Goal: Task Accomplishment & Management: Manage account settings

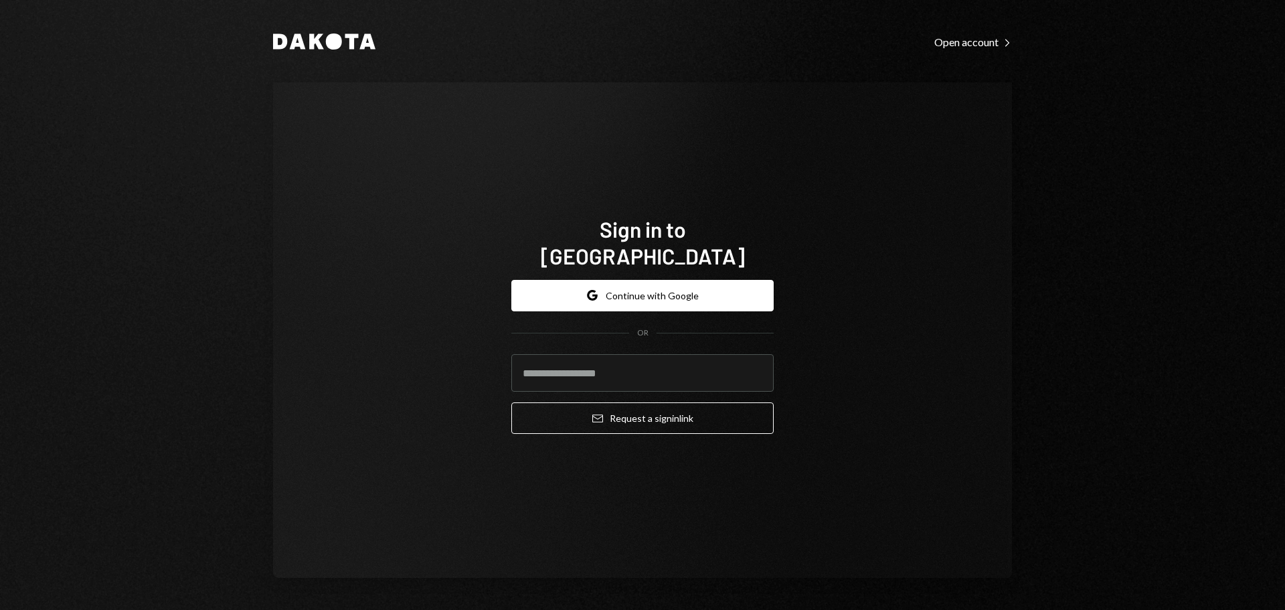
type input "**********"
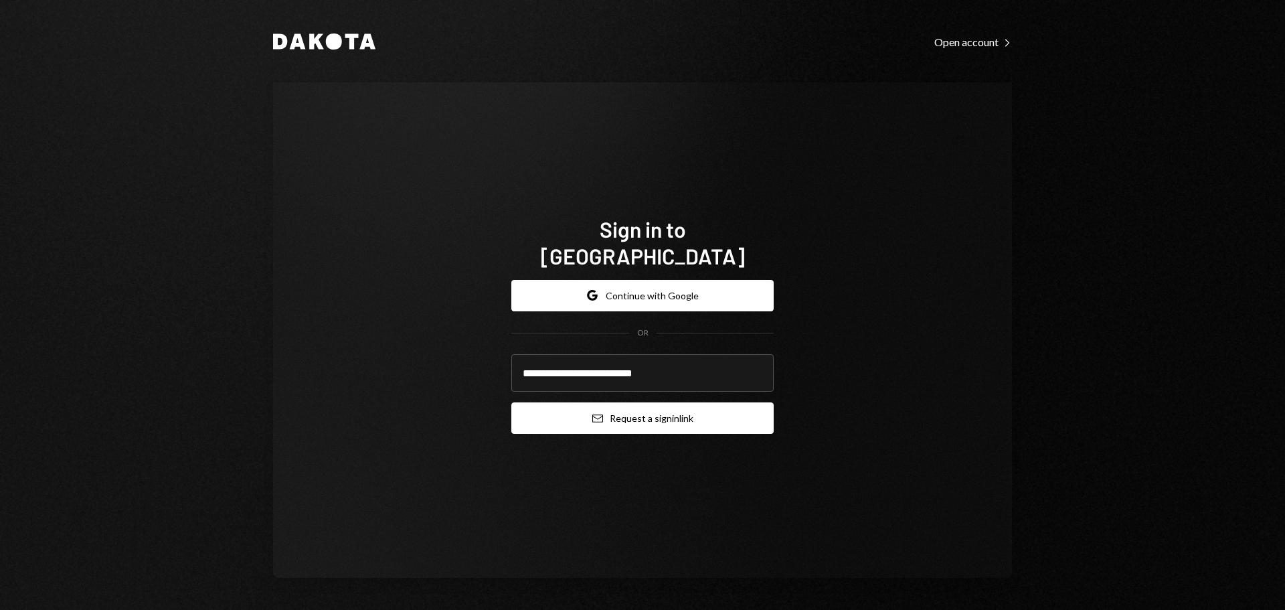
click at [625, 415] on button "Email Request a sign in link" at bounding box center [642, 417] width 262 height 31
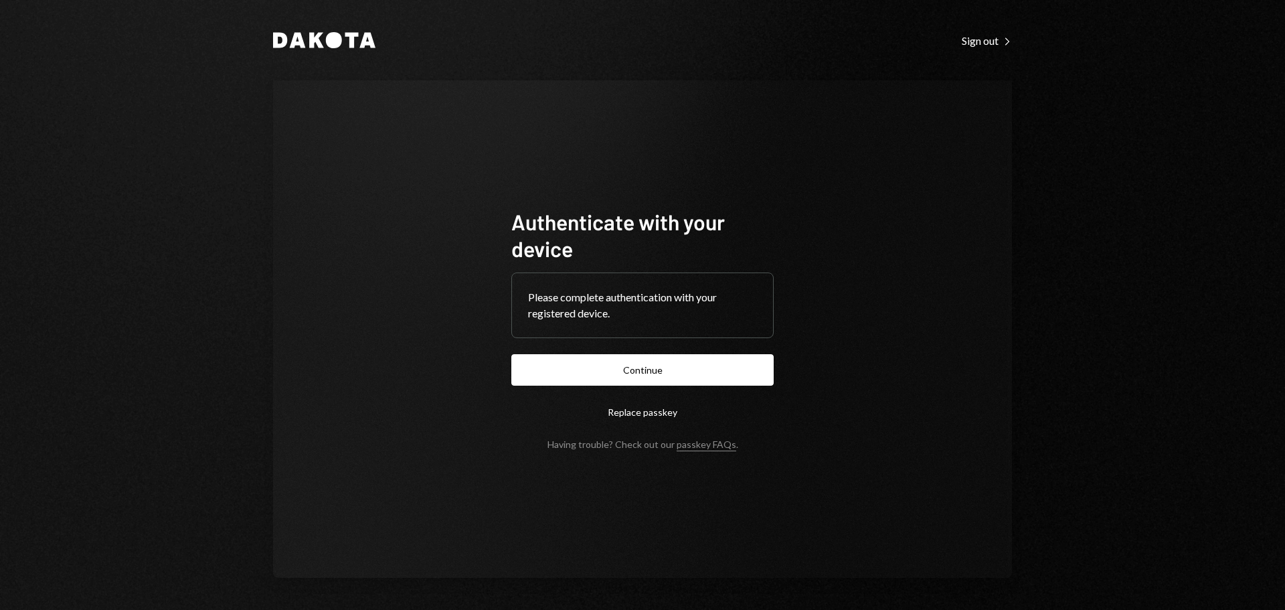
drag, startPoint x: 744, startPoint y: 354, endPoint x: 732, endPoint y: 325, distance: 31.2
click at [744, 355] on button "Continue" at bounding box center [642, 369] width 262 height 31
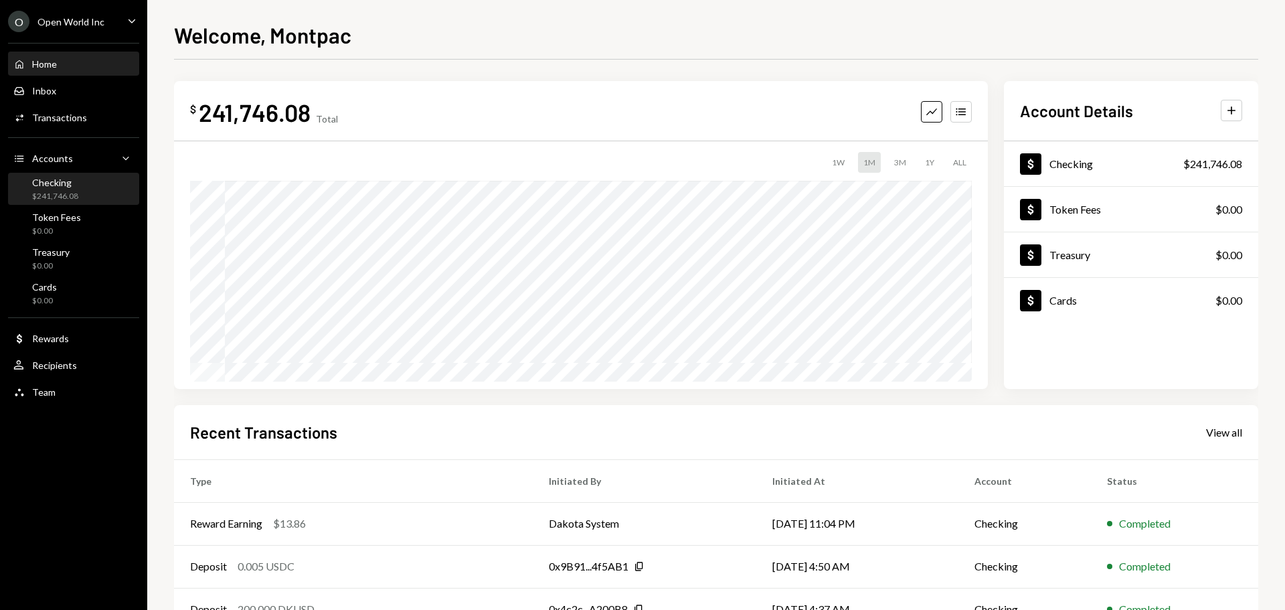
click at [70, 177] on div "Checking" at bounding box center [55, 182] width 46 height 11
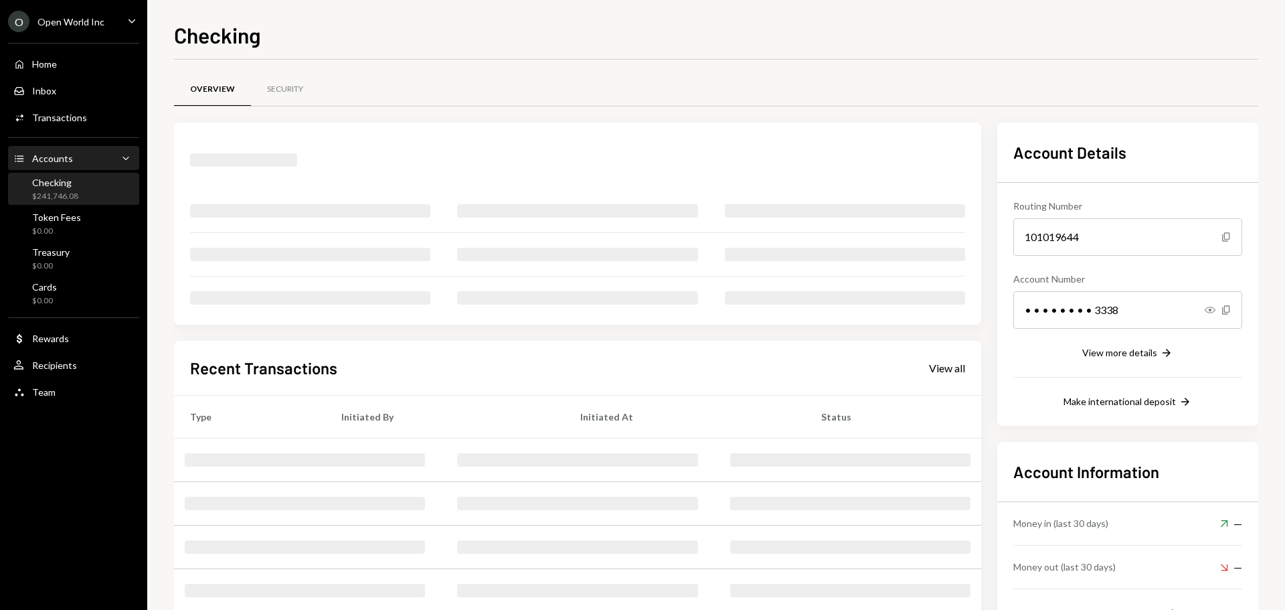
click at [83, 161] on div "Accounts Accounts Caret Down" at bounding box center [73, 158] width 120 height 15
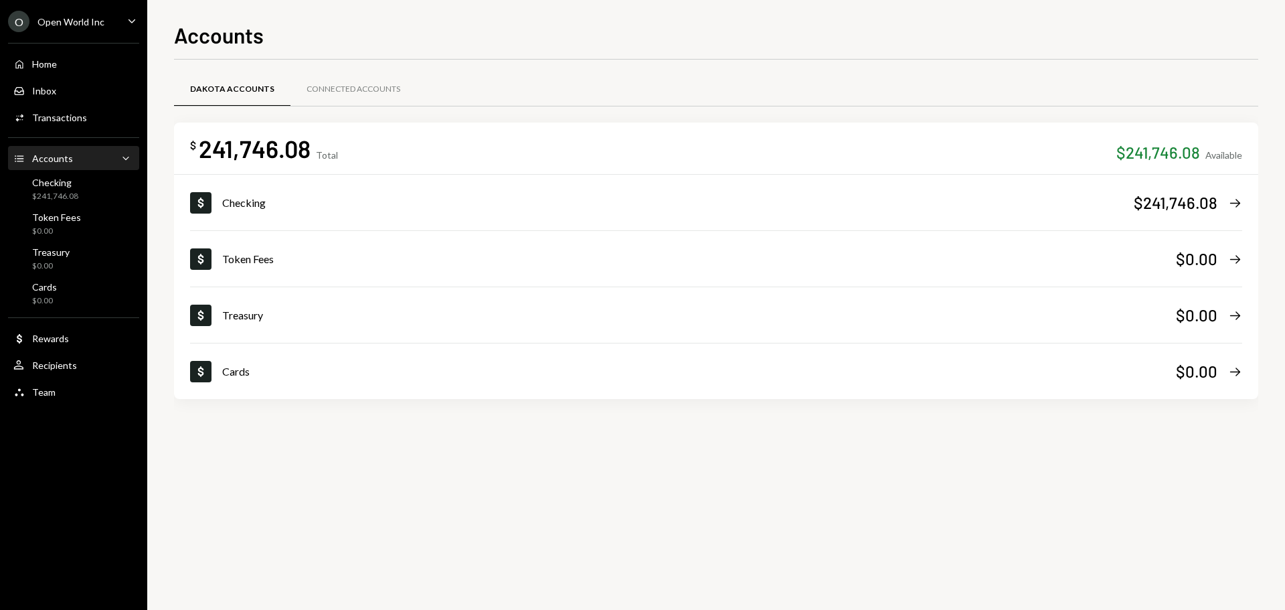
click at [99, 164] on div "Accounts Accounts Caret Down" at bounding box center [73, 158] width 120 height 15
click at [86, 124] on div "Activities Transactions" at bounding box center [73, 117] width 120 height 23
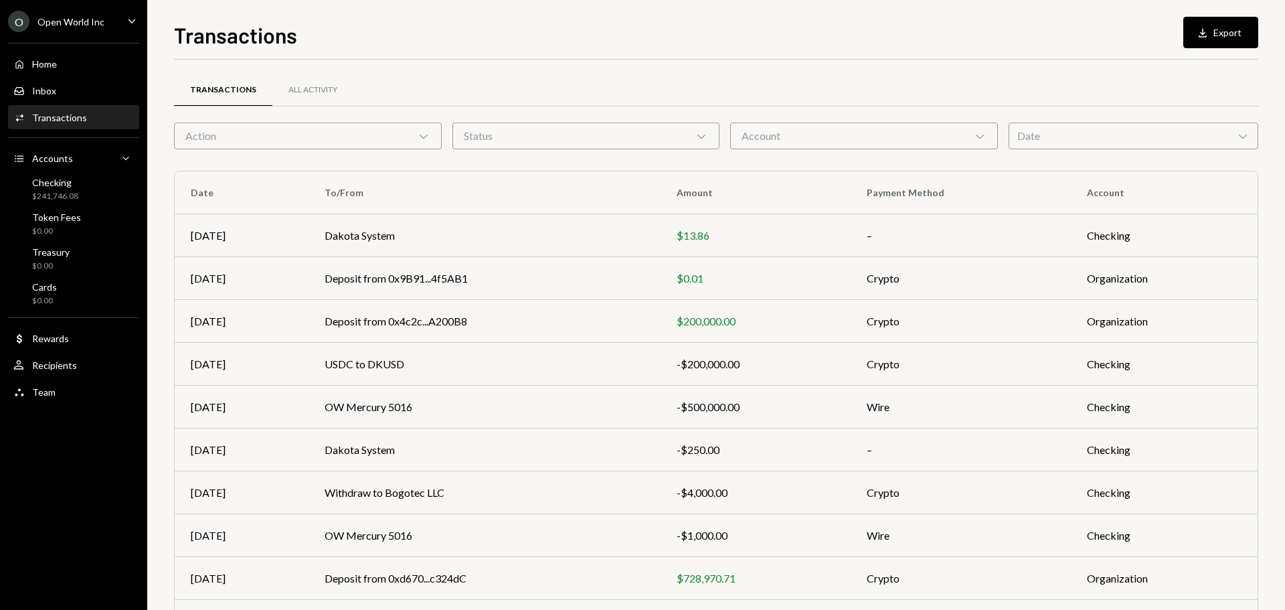
click at [784, 135] on div "Account Chevron Down" at bounding box center [864, 135] width 268 height 27
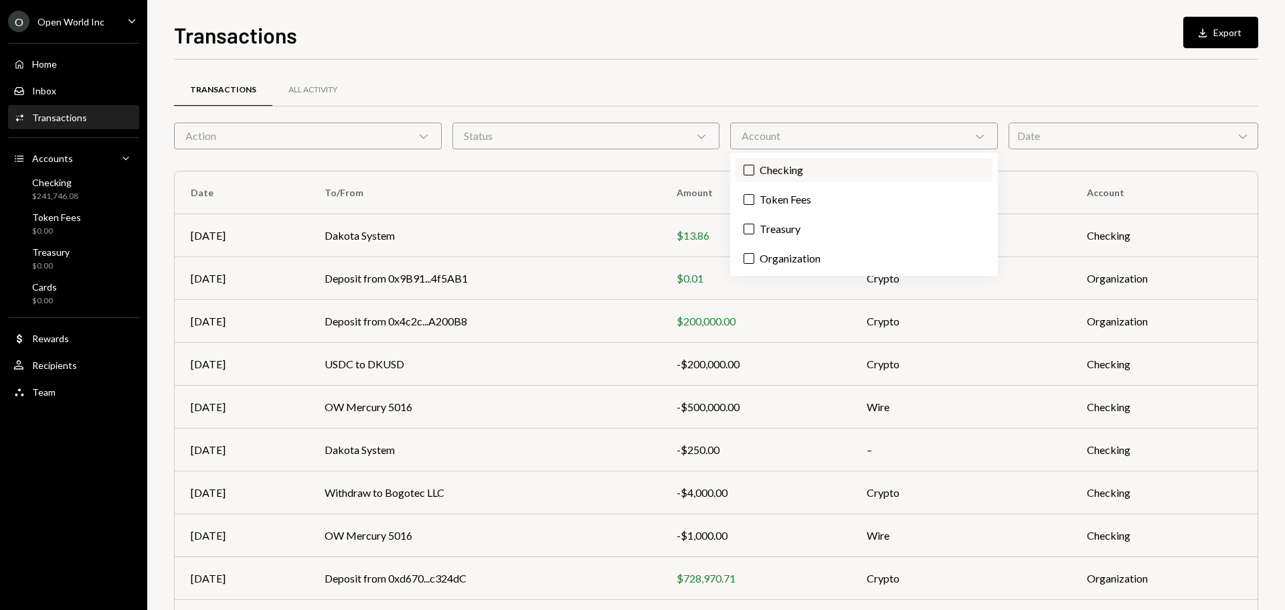
click at [792, 166] on label "Checking" at bounding box center [864, 170] width 257 height 24
click at [754, 166] on button "Checking" at bounding box center [749, 170] width 11 height 11
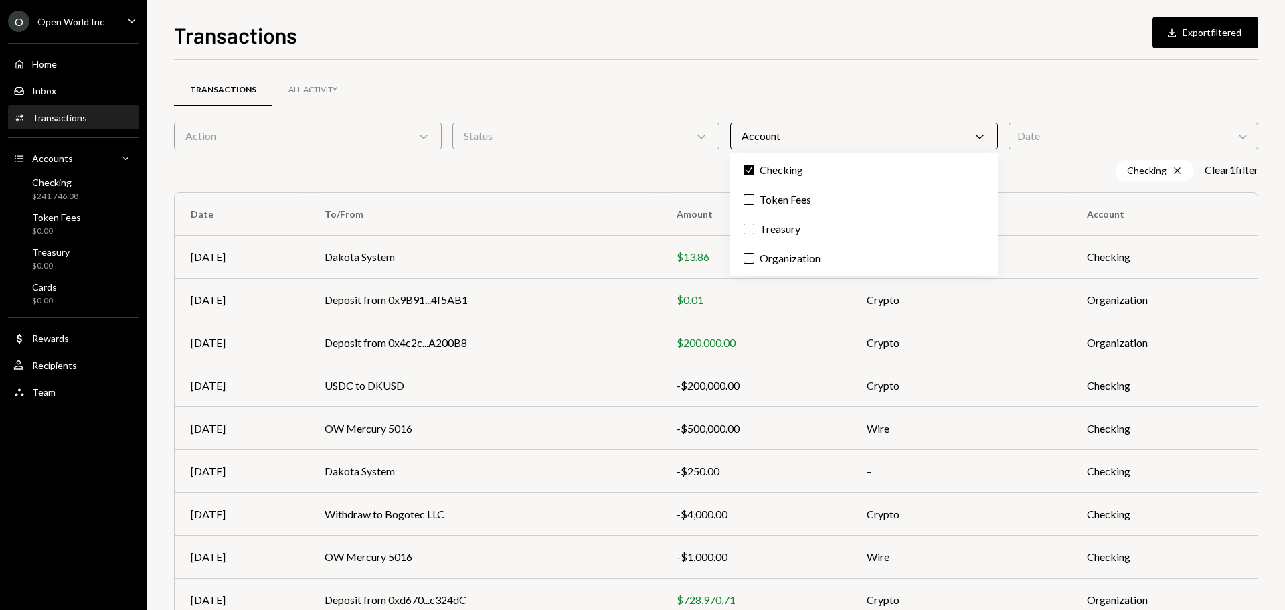
click at [825, 60] on div "Transactions All Activity Action Chevron Down Status Chevron Down Account Chevr…" at bounding box center [716, 390] width 1084 height 661
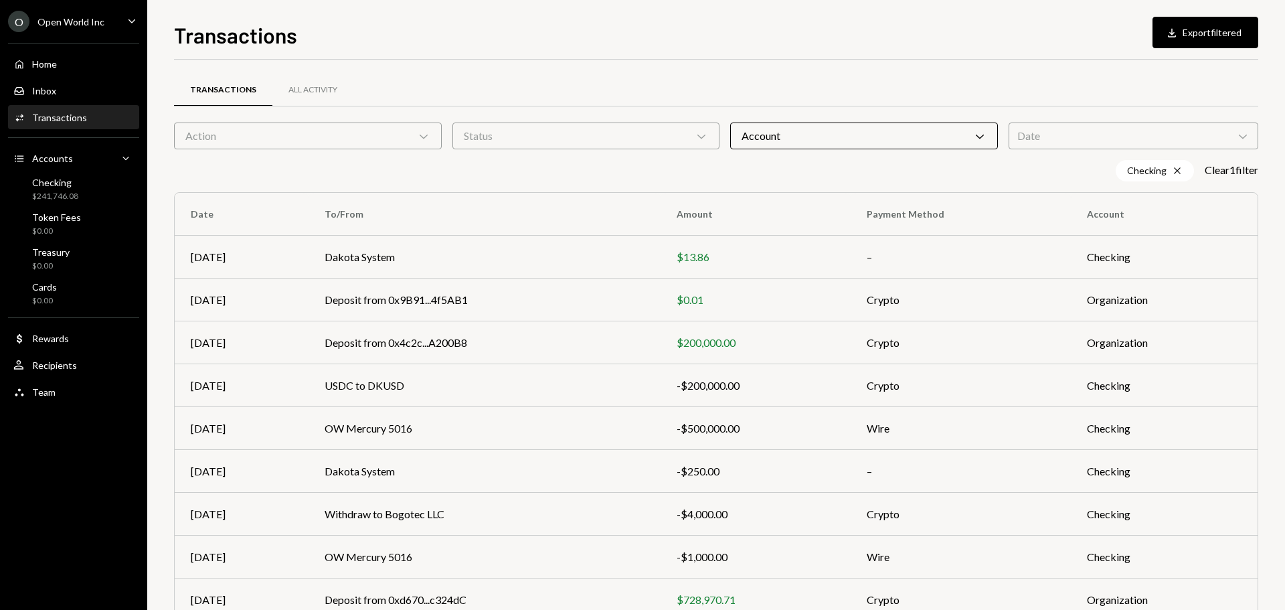
click at [813, 145] on div "Account Chevron Down" at bounding box center [864, 135] width 268 height 27
click at [485, 137] on div "Status Chevron Down" at bounding box center [586, 135] width 268 height 27
click at [493, 168] on label "Completed" at bounding box center [586, 170] width 257 height 24
click at [471, 170] on button "Completed" at bounding box center [471, 170] width 11 height 11
click at [1030, 133] on div "Date Chevron Down" at bounding box center [1134, 135] width 250 height 27
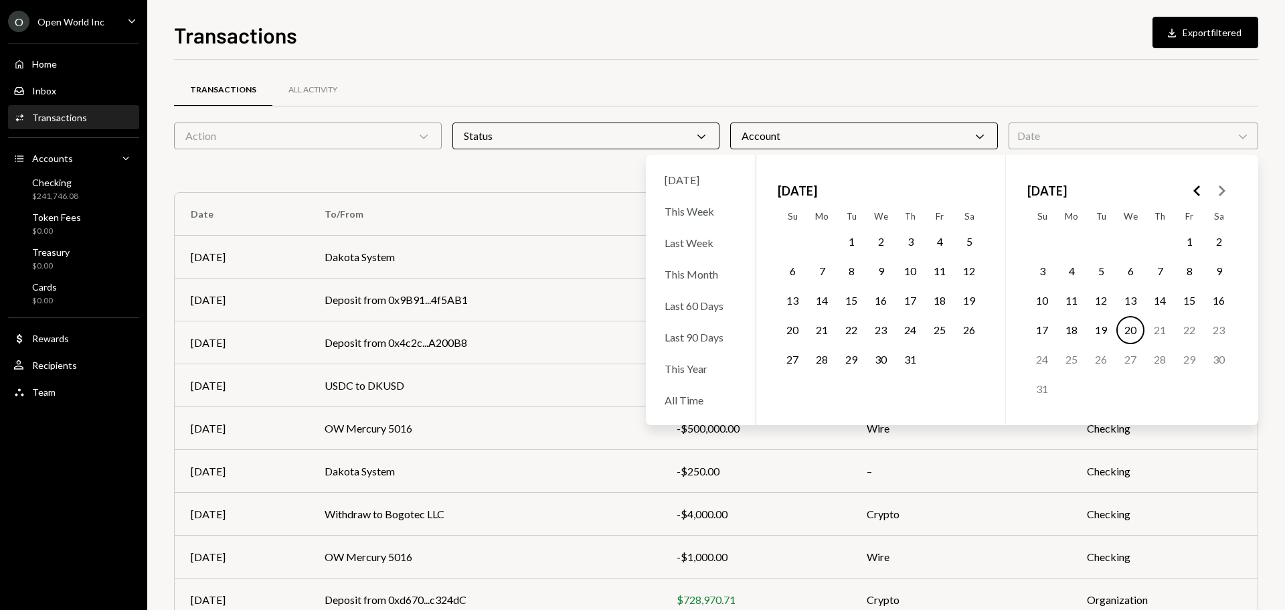
click at [1192, 242] on button "1" at bounding box center [1189, 242] width 28 height 28
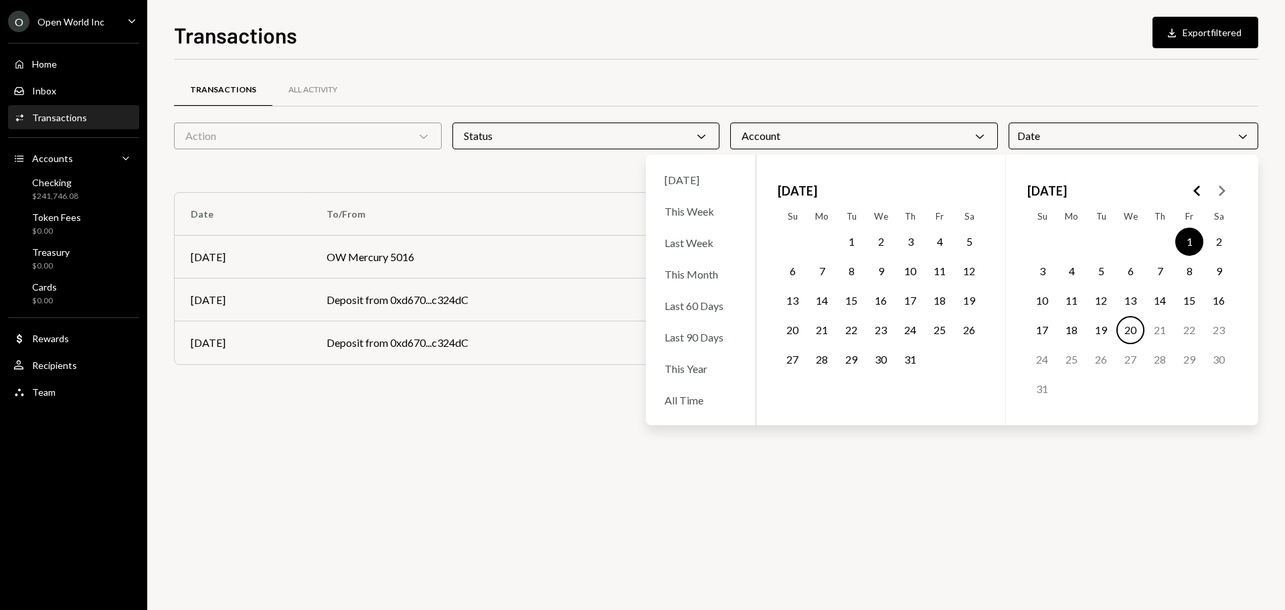
click at [1124, 332] on button "20" at bounding box center [1130, 330] width 28 height 28
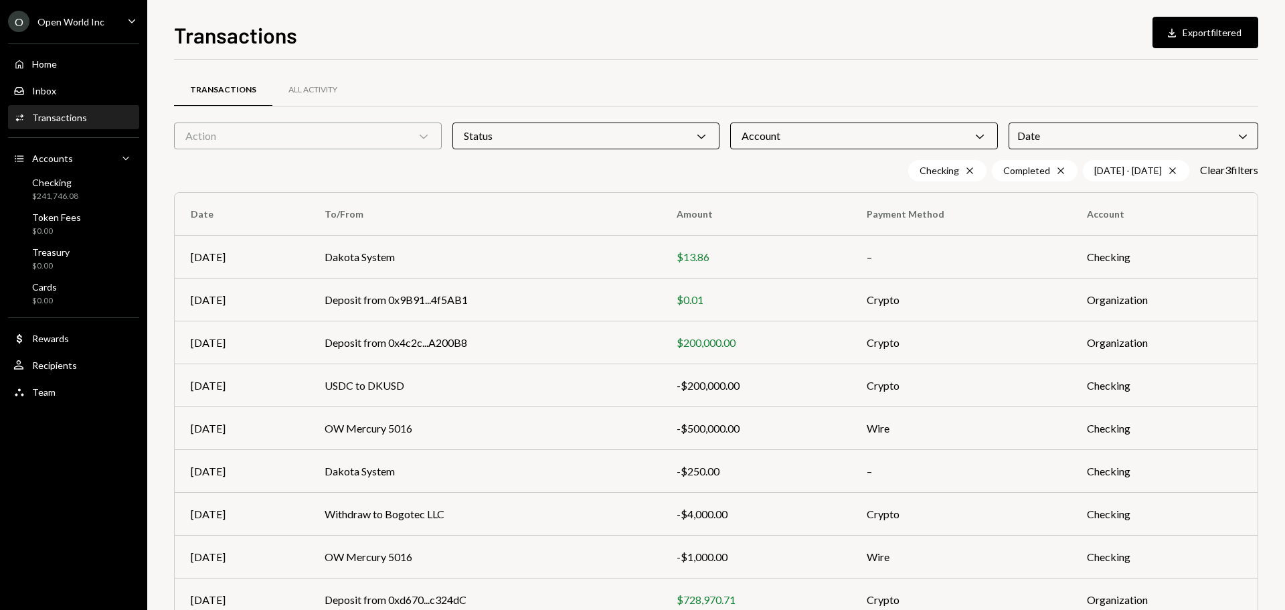
click at [497, 171] on div "Checking Cross Completed Cross 08/01/25 - 08/20/25 Cross Clear 3 filter s" at bounding box center [716, 170] width 1084 height 21
click at [1166, 29] on button "Download Export filtered" at bounding box center [1206, 32] width 106 height 31
click at [752, 159] on div "Transactions All Activity Action Chevron Down Status Chevron Down Account Chevr…" at bounding box center [716, 386] width 1084 height 610
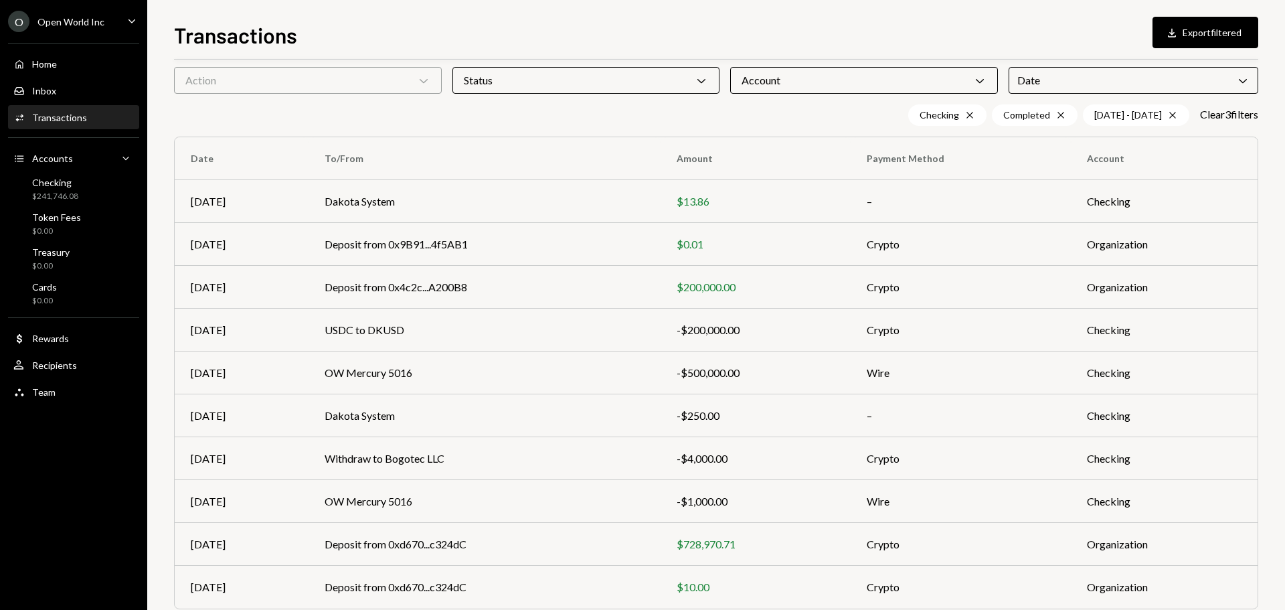
scroll to position [82, 0]
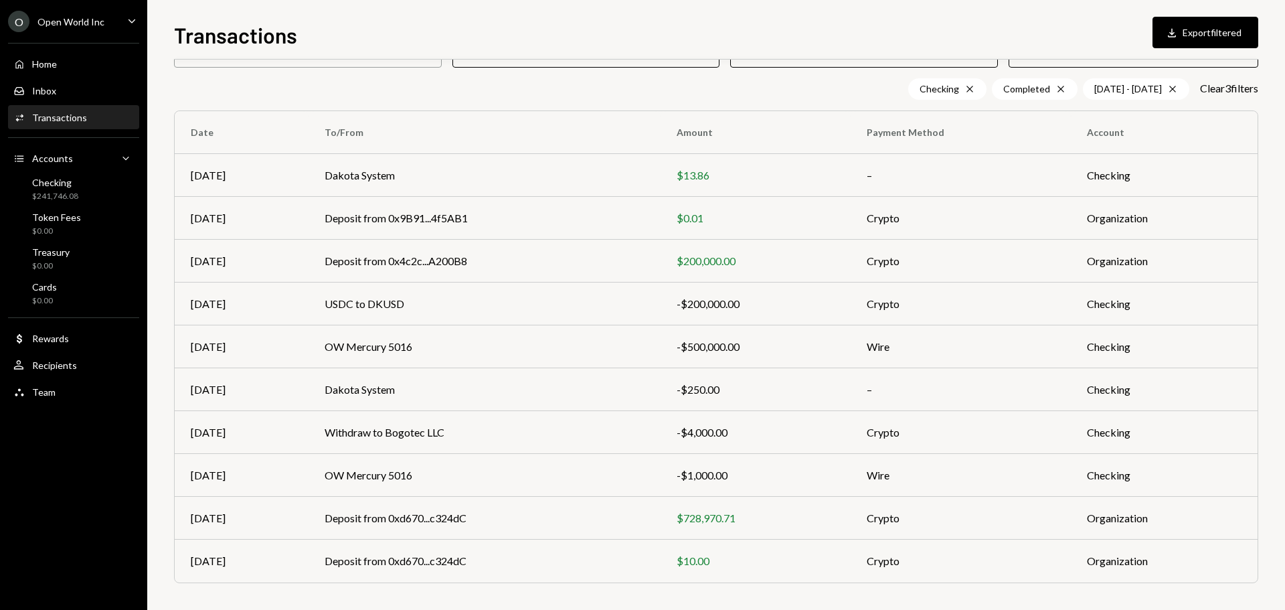
click at [746, 88] on div "Checking Cross Completed Cross 08/01/25 - 08/20/25 Cross Clear 3 filter s" at bounding box center [716, 88] width 1084 height 21
click at [65, 179] on div "Checking" at bounding box center [55, 182] width 46 height 11
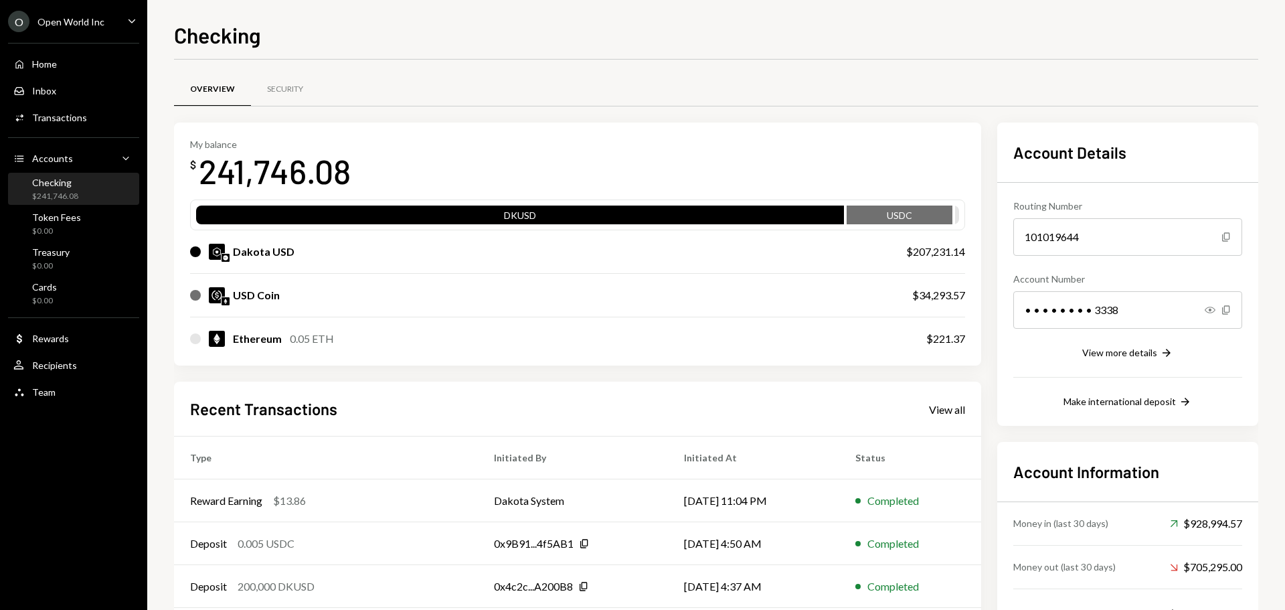
click at [56, 34] on ul "O Open World Inc Caret Down Home Home Inbox Inbox Activities Transactions Accou…" at bounding box center [73, 203] width 147 height 406
click at [78, 19] on div "Open World Inc" at bounding box center [70, 21] width 67 height 11
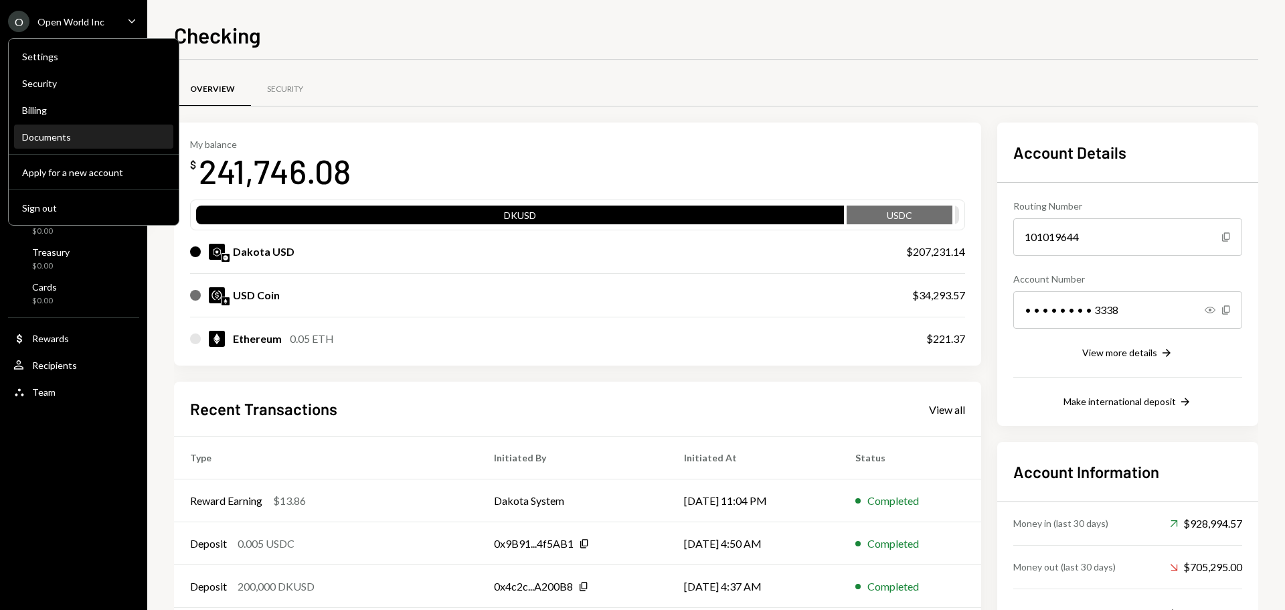
click at [66, 129] on div "Documents" at bounding box center [93, 137] width 143 height 23
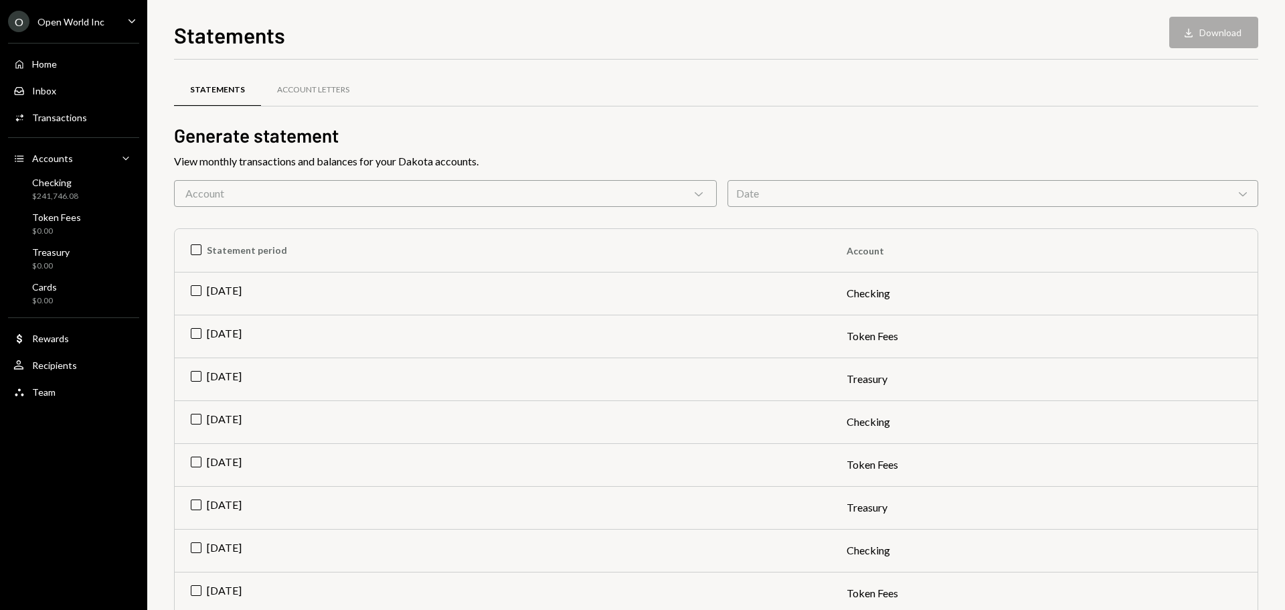
click at [44, 103] on div "Home Home Inbox Inbox Activities Transactions Accounts Accounts Caret Down Chec…" at bounding box center [73, 220] width 147 height 371
click at [50, 118] on div "Transactions" at bounding box center [59, 117] width 55 height 11
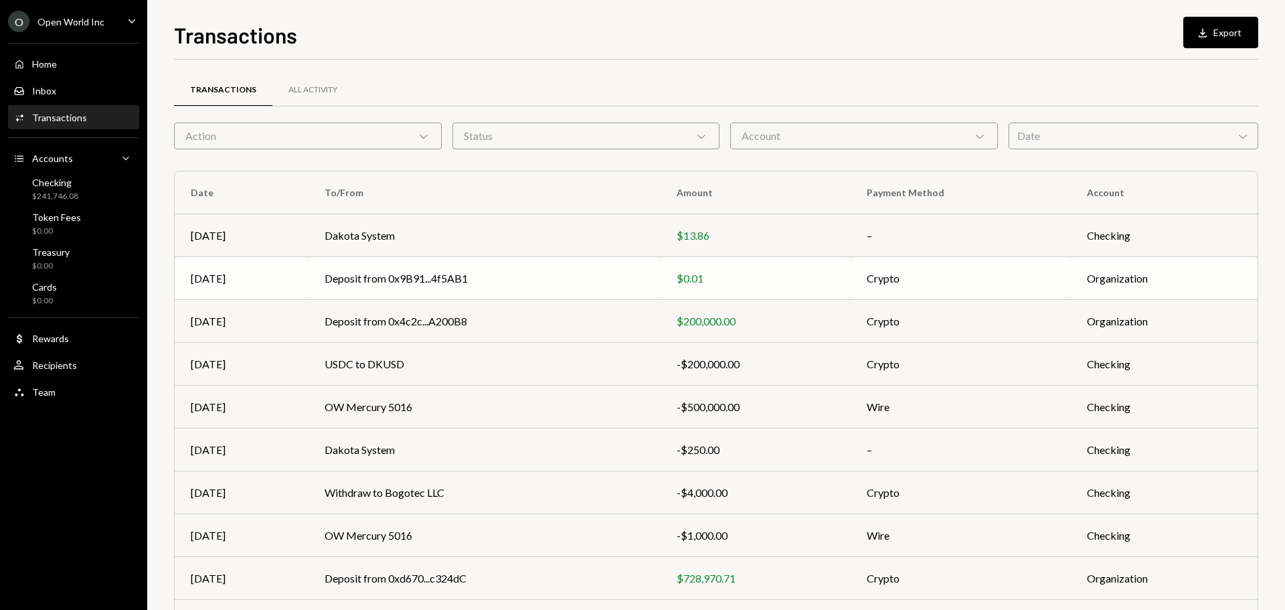
click at [868, 290] on td "Crypto" at bounding box center [961, 278] width 220 height 43
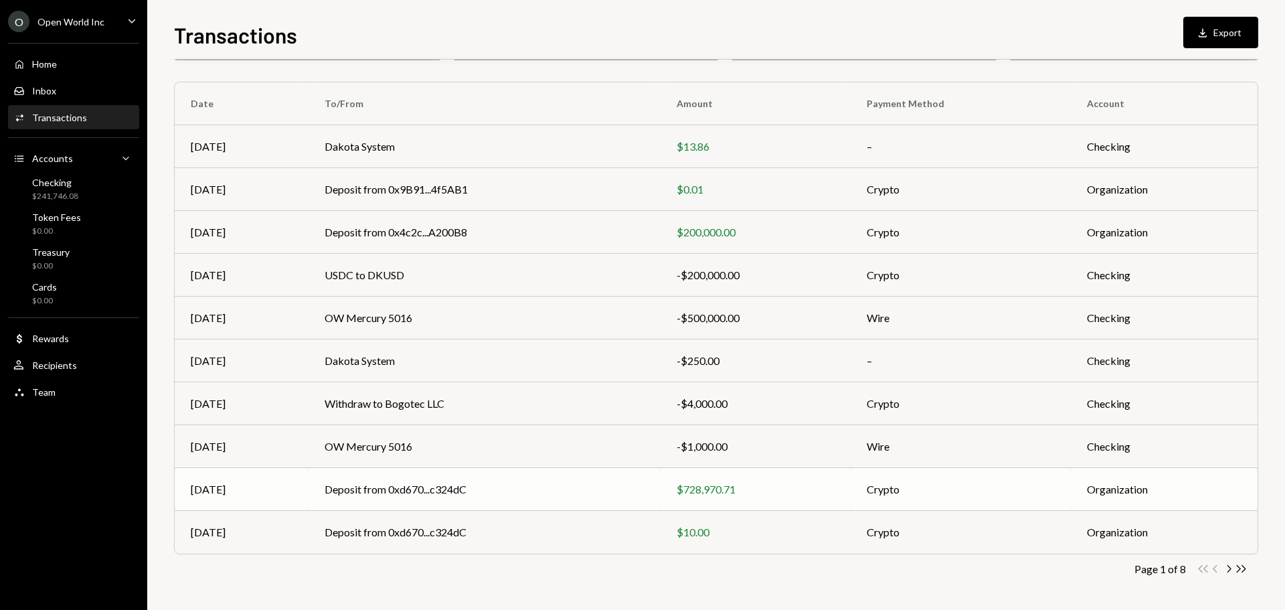
click at [744, 495] on div "$728,970.71" at bounding box center [756, 489] width 159 height 16
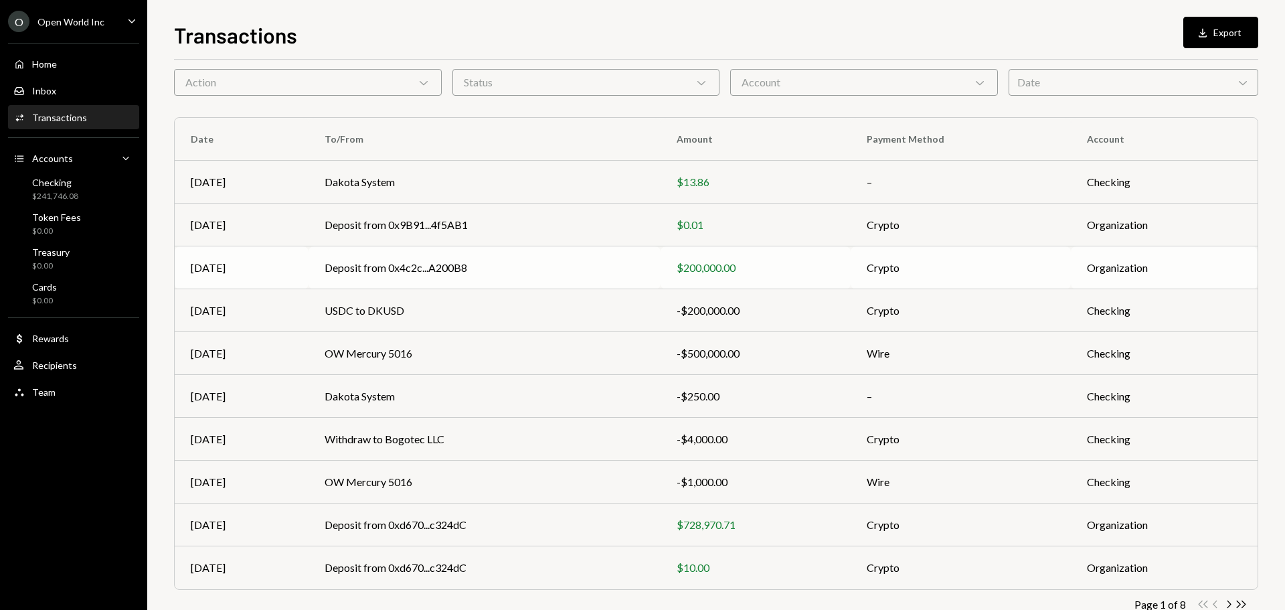
scroll to position [89, 0]
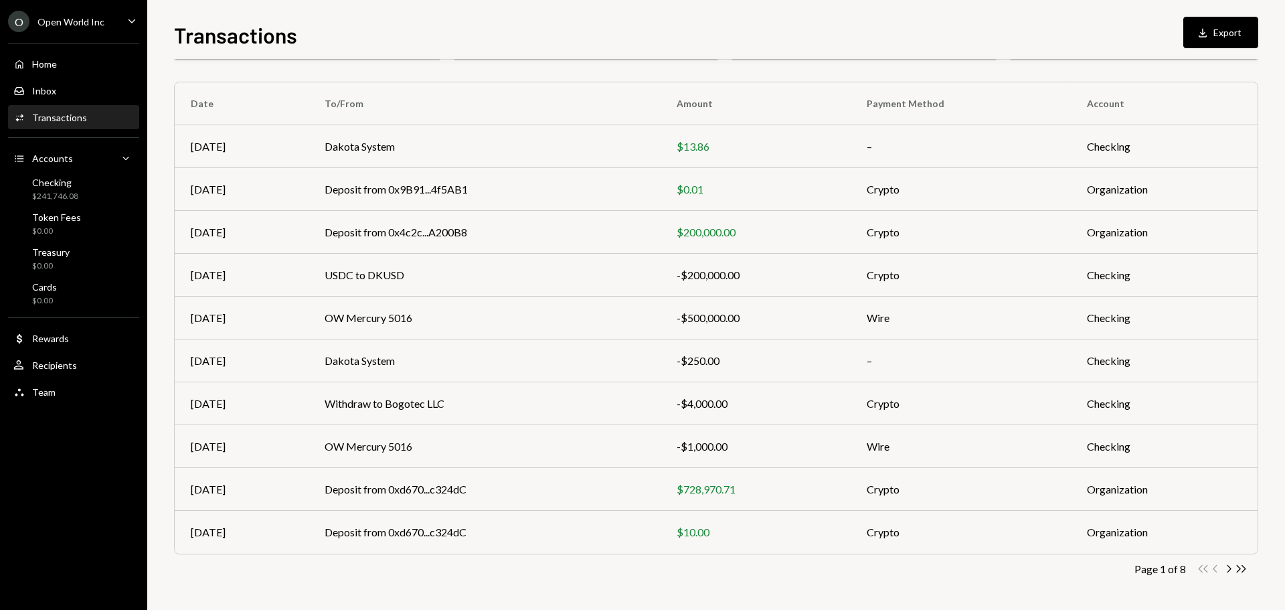
click at [1036, 38] on div "Transactions Download Export" at bounding box center [716, 33] width 1084 height 29
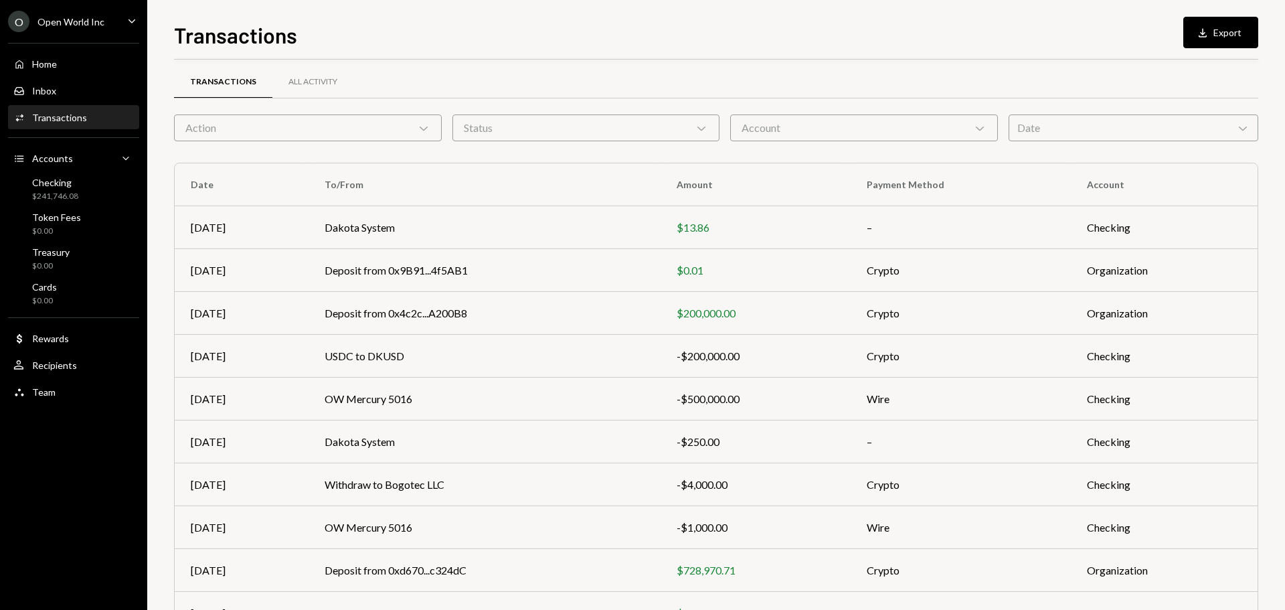
scroll to position [0, 0]
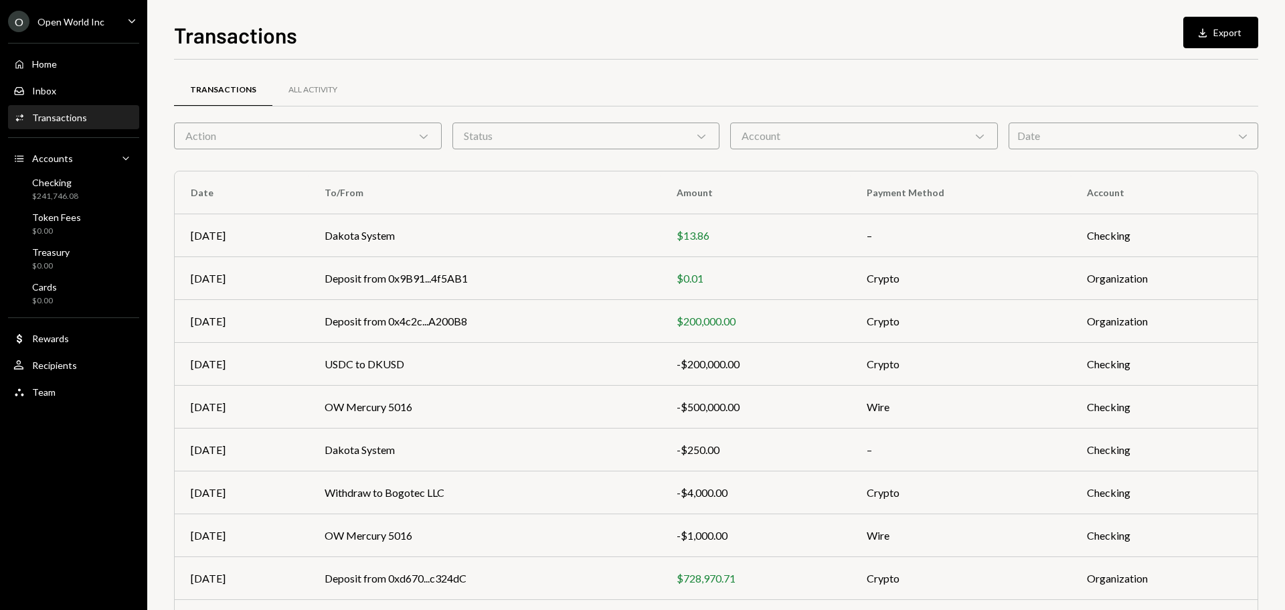
click at [975, 147] on div "Account Chevron Down" at bounding box center [864, 135] width 268 height 27
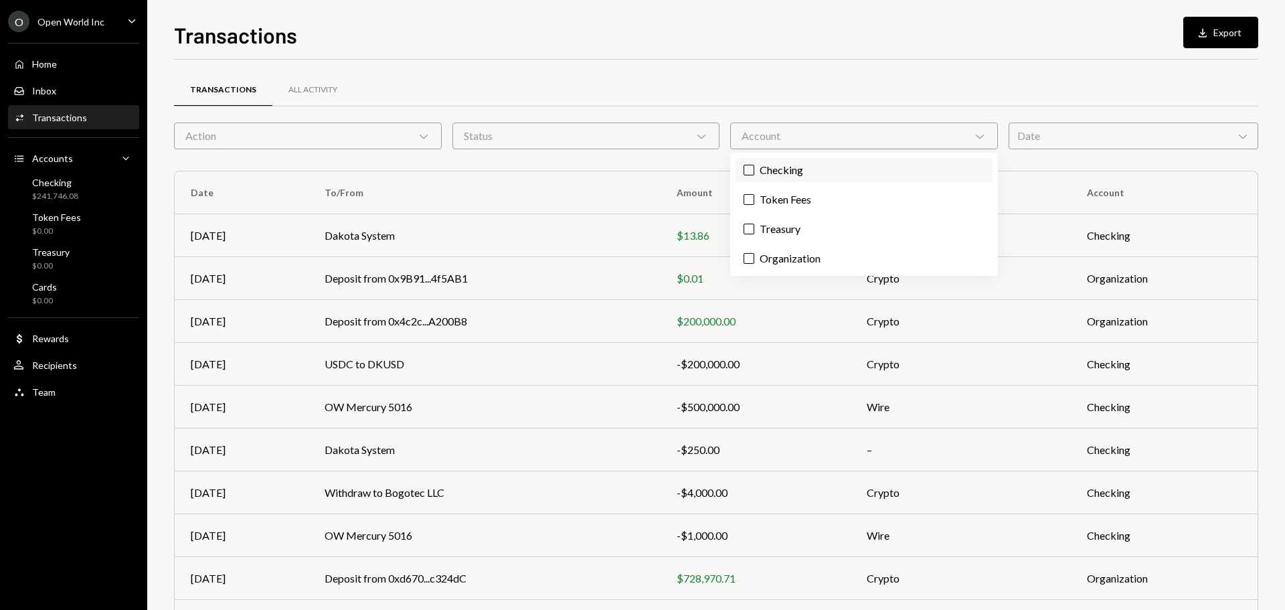
click at [818, 170] on label "Checking" at bounding box center [864, 170] width 257 height 24
click at [754, 170] on button "Checking" at bounding box center [749, 170] width 11 height 11
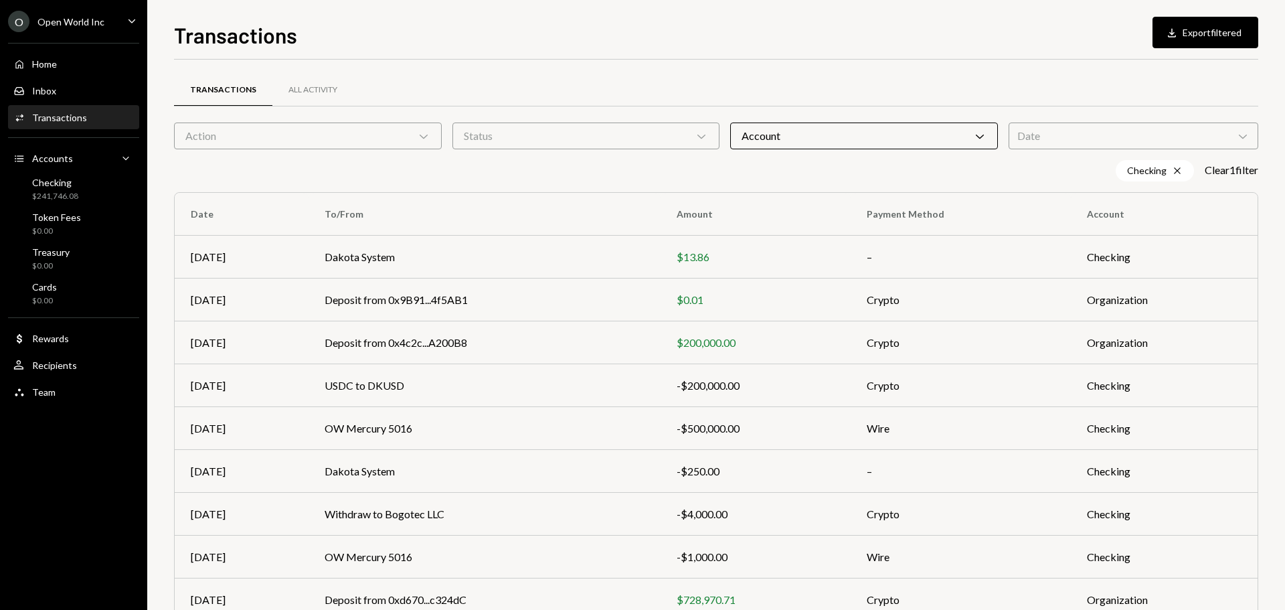
click at [896, 59] on div at bounding box center [716, 59] width 1084 height 1
